Goal: Find specific page/section: Find specific page/section

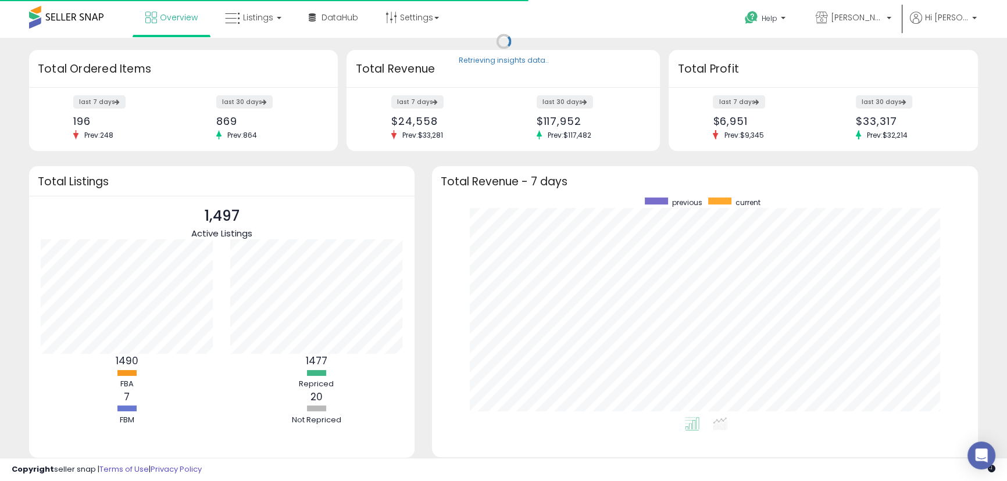
scroll to position [220, 523]
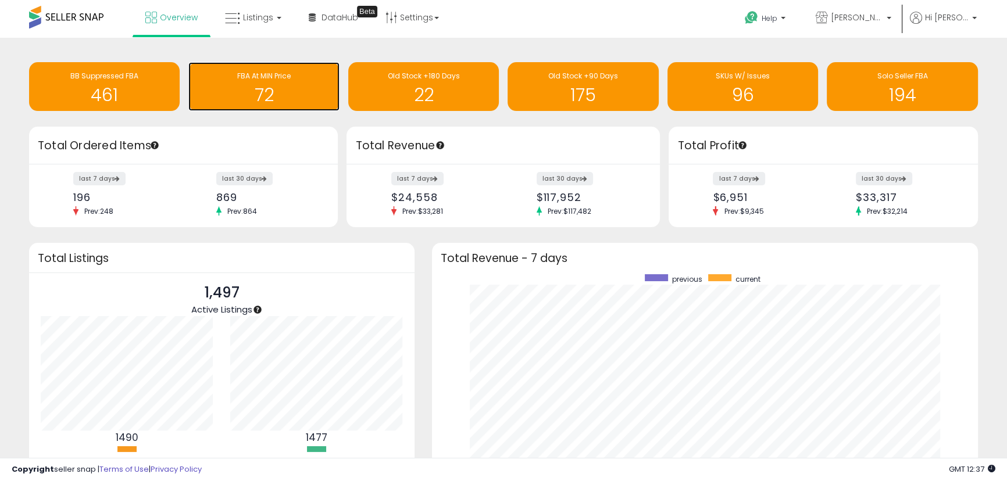
click at [262, 94] on h1 "72" at bounding box center [263, 94] width 139 height 19
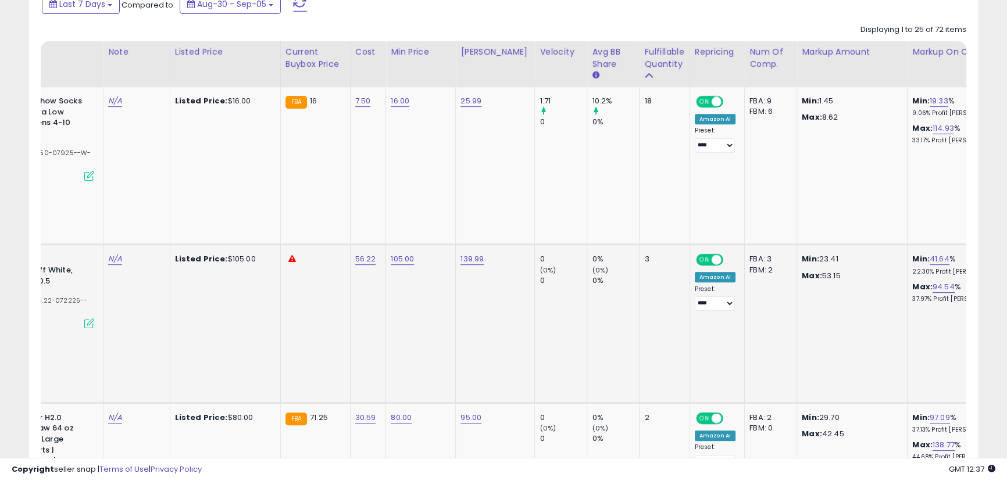
scroll to position [0, 158]
